Goal: Check status: Check status

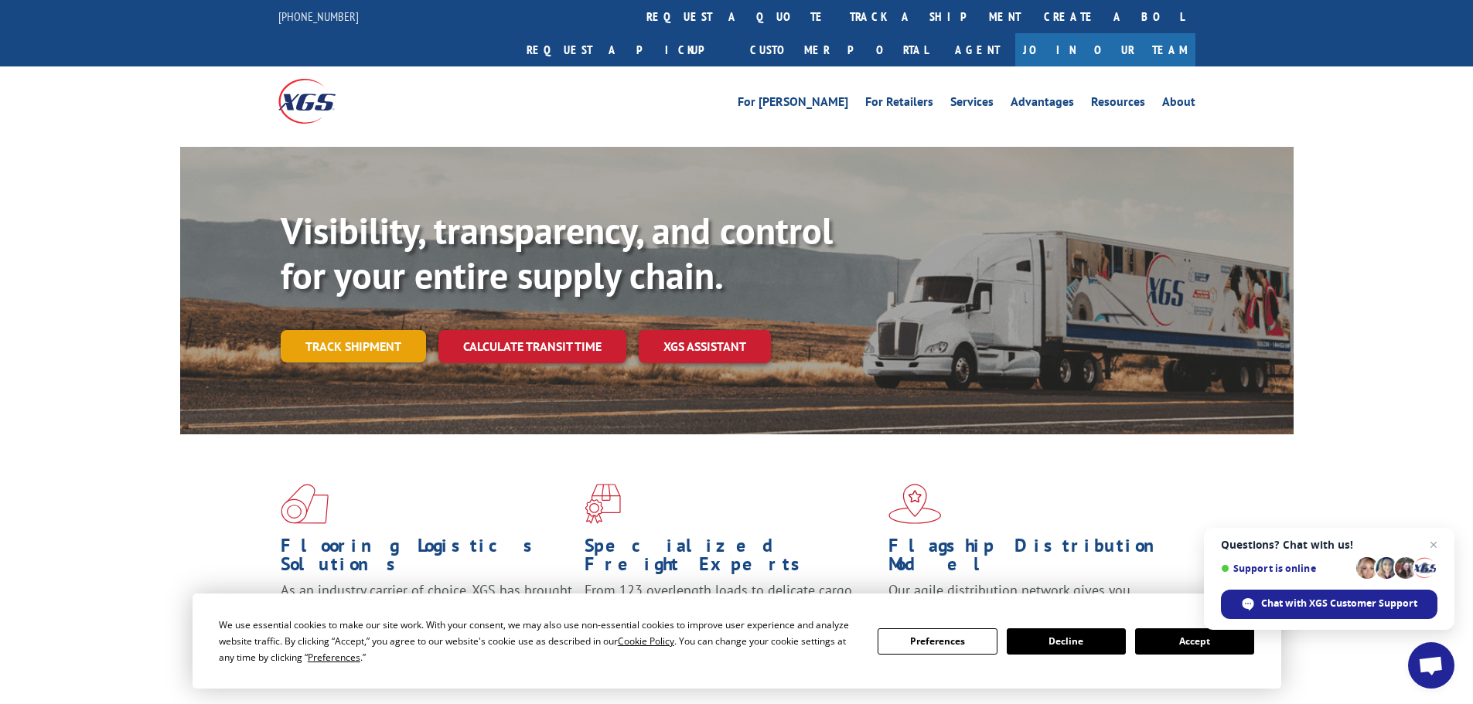
click at [370, 330] on link "Track shipment" at bounding box center [353, 346] width 145 height 32
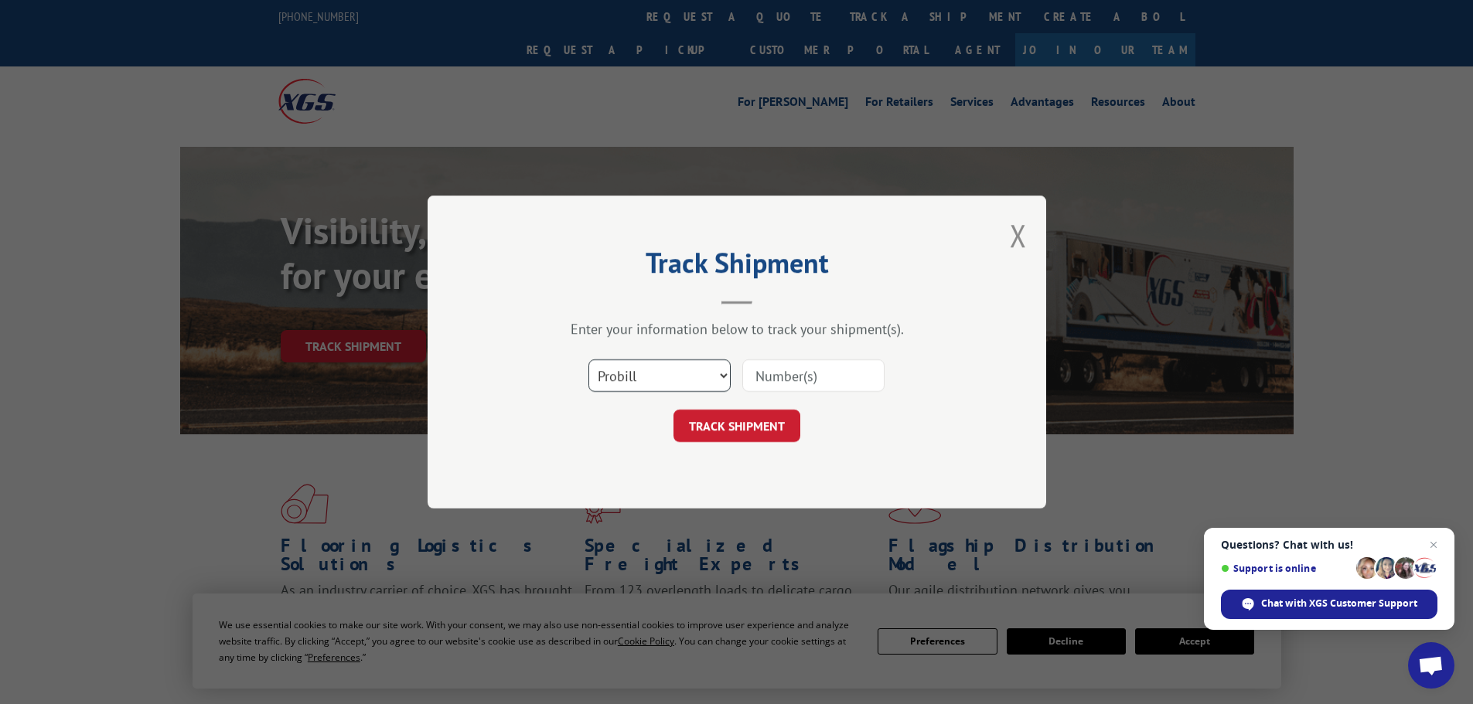
click at [641, 382] on select "Select category... Probill BOL PO" at bounding box center [659, 376] width 142 height 32
select select "po"
click at [588, 360] on select "Select category... Probill BOL PO" at bounding box center [659, 376] width 142 height 32
click at [789, 377] on input at bounding box center [813, 376] width 142 height 32
paste input "17516512"
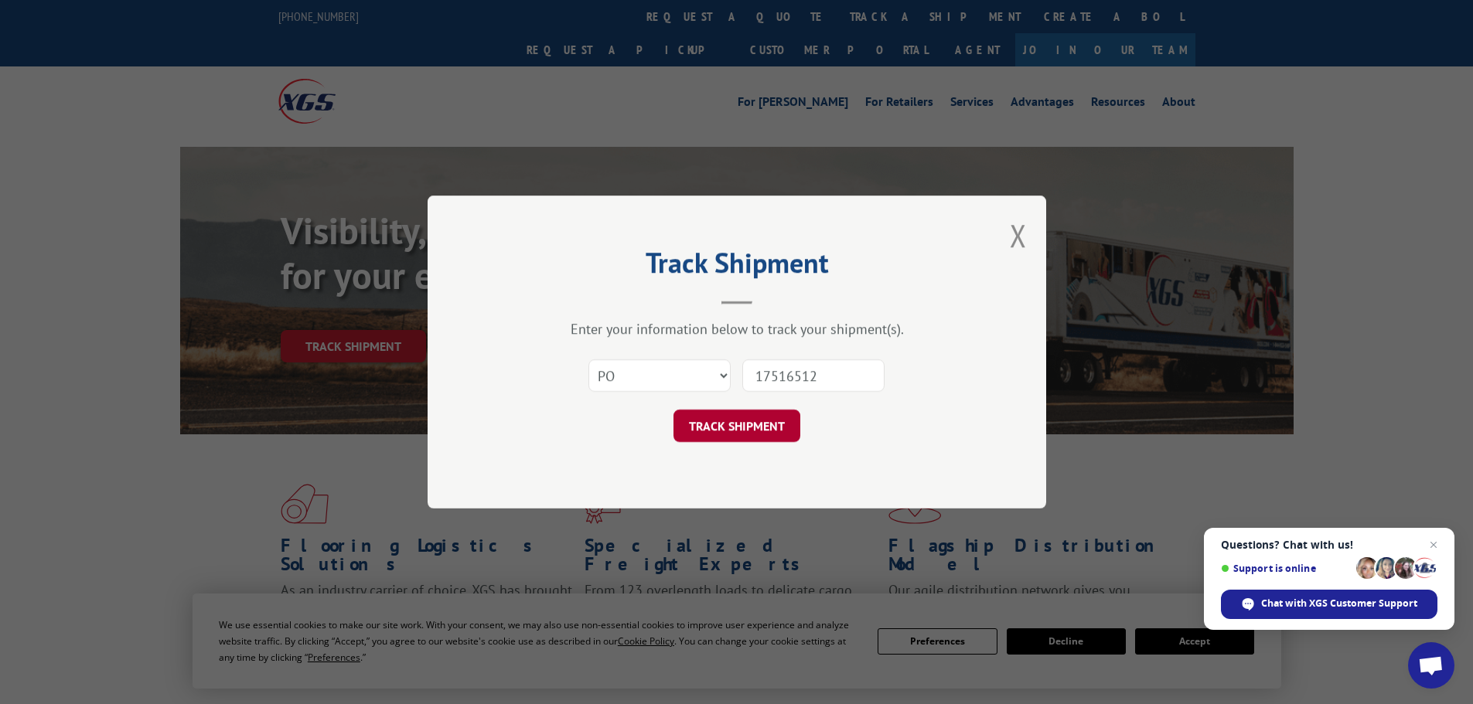
type input "17516512"
click at [729, 428] on button "TRACK SHIPMENT" at bounding box center [736, 426] width 127 height 32
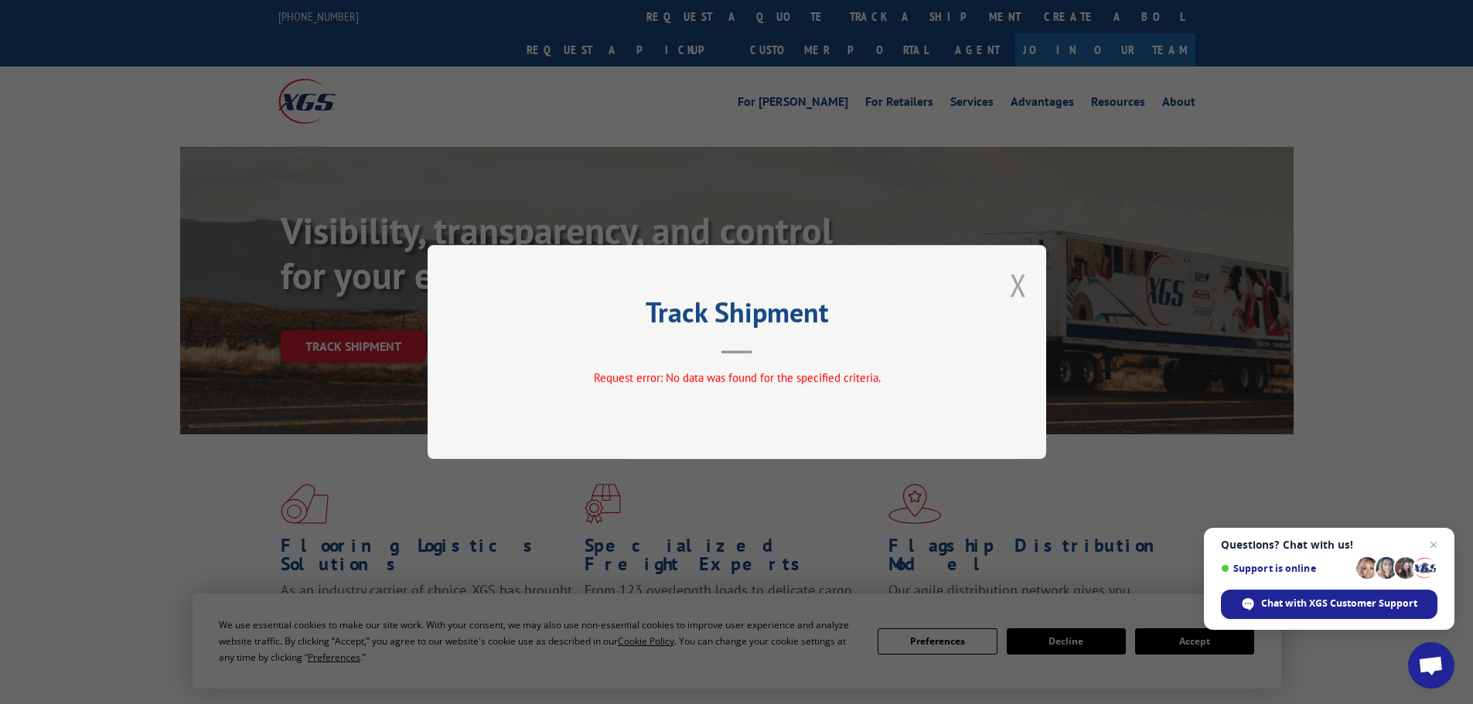
click at [1010, 275] on button "Close modal" at bounding box center [1018, 284] width 17 height 41
